Goal: Find specific page/section: Find specific page/section

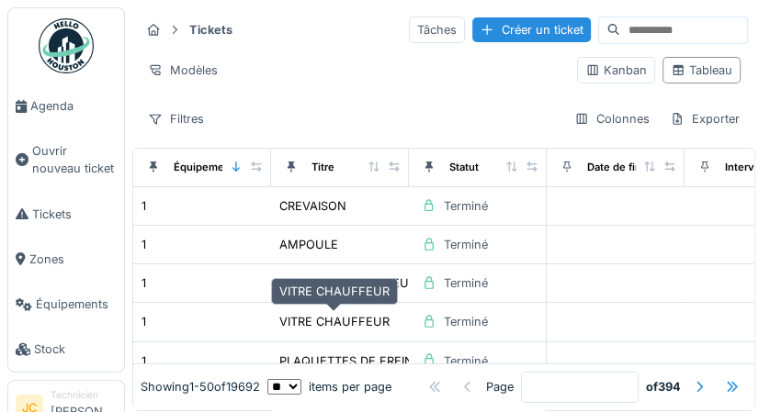
click at [689, 79] on div "Tableau" at bounding box center [701, 70] width 78 height 27
click at [182, 116] on div "Filtres" at bounding box center [176, 119] width 73 height 27
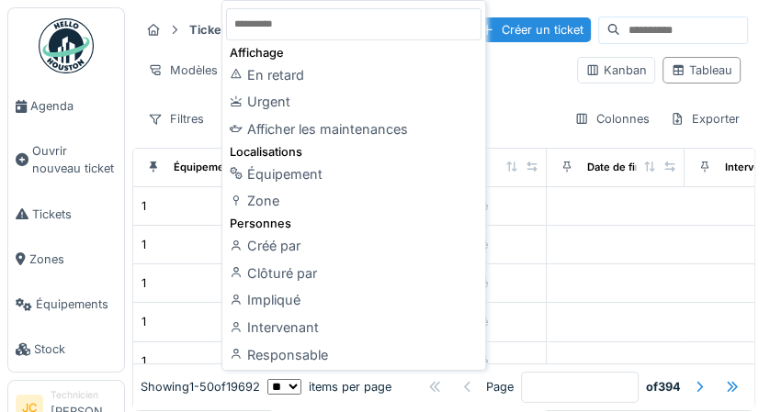
click at [175, 119] on div "Filtres" at bounding box center [176, 119] width 73 height 27
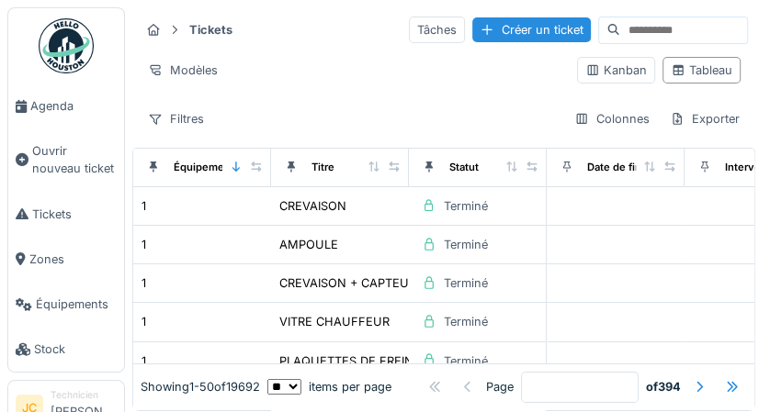
click at [217, 165] on div "Équipement" at bounding box center [204, 168] width 61 height 16
click at [237, 165] on icon at bounding box center [236, 167] width 13 height 10
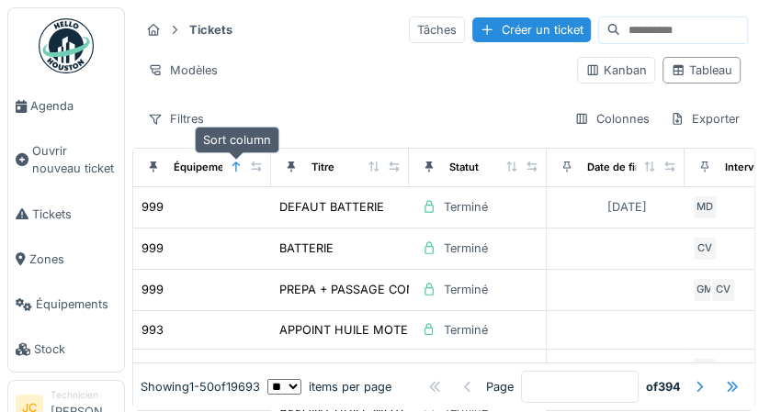
click at [237, 174] on div at bounding box center [236, 168] width 13 height 16
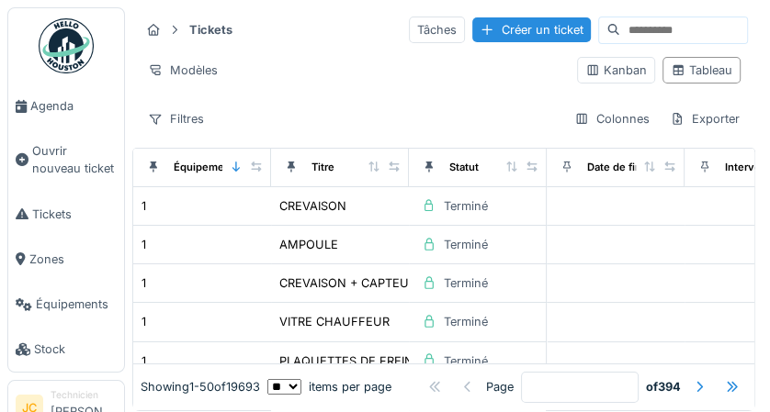
click at [163, 119] on div "Filtres" at bounding box center [176, 119] width 73 height 27
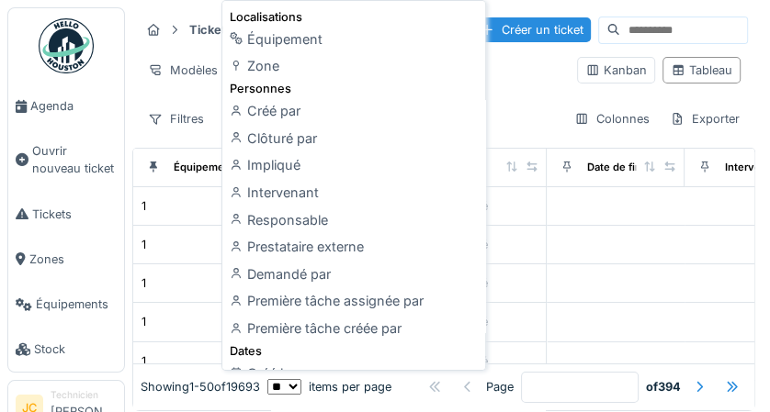
scroll to position [140, 0]
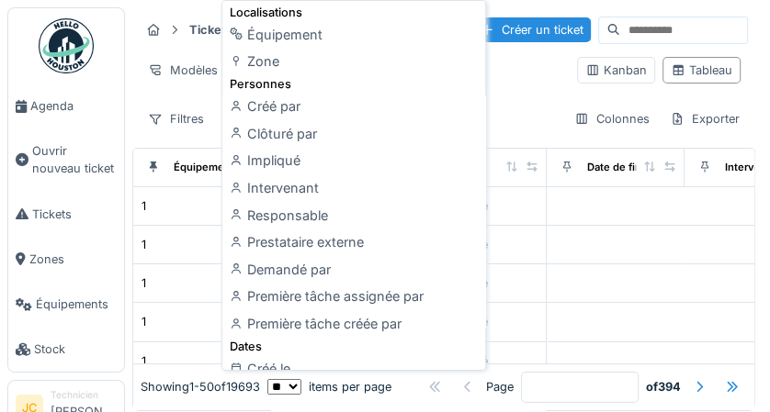
click at [457, 36] on div "Équipement" at bounding box center [353, 35] width 255 height 28
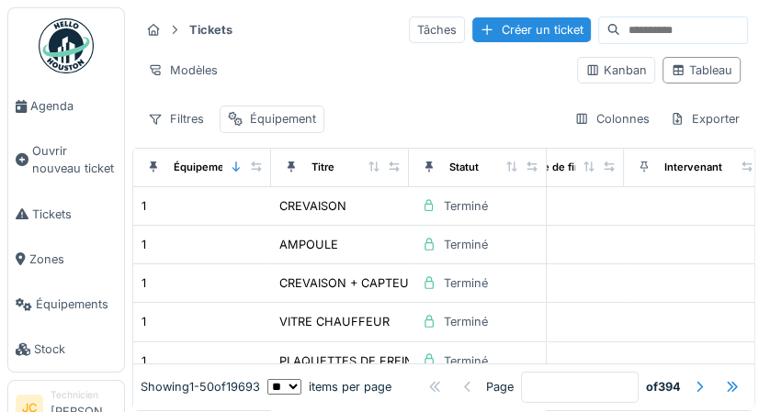
scroll to position [0, 62]
click at [514, 162] on icon at bounding box center [511, 167] width 13 height 10
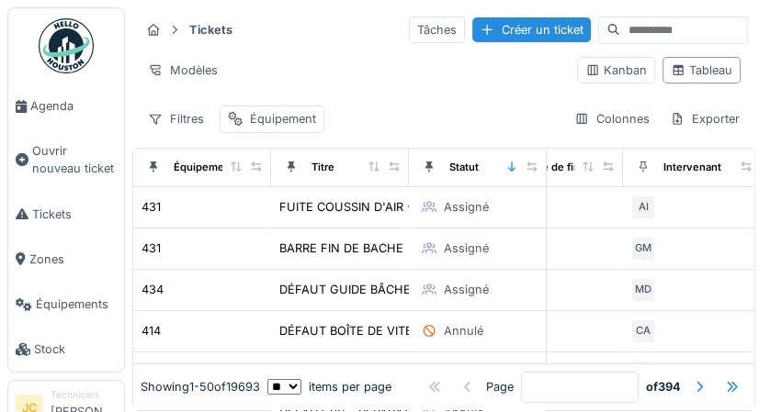
click at [513, 160] on div at bounding box center [511, 168] width 13 height 16
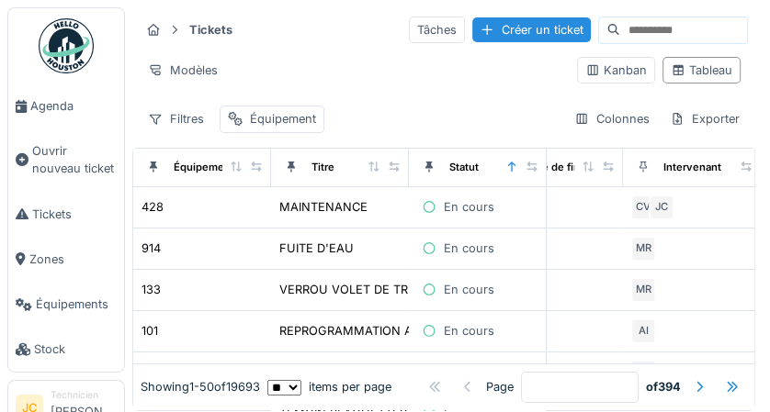
click at [37, 225] on link "Tickets" at bounding box center [66, 214] width 116 height 45
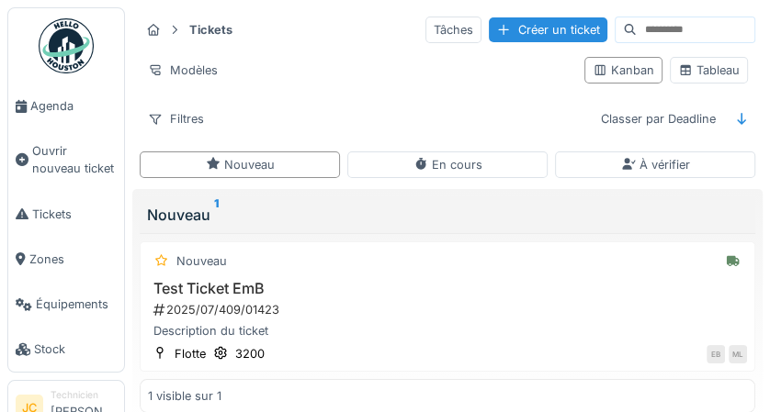
click at [711, 73] on div "Tableau" at bounding box center [709, 70] width 62 height 17
